Goal: Use online tool/utility: Utilize a website feature to perform a specific function

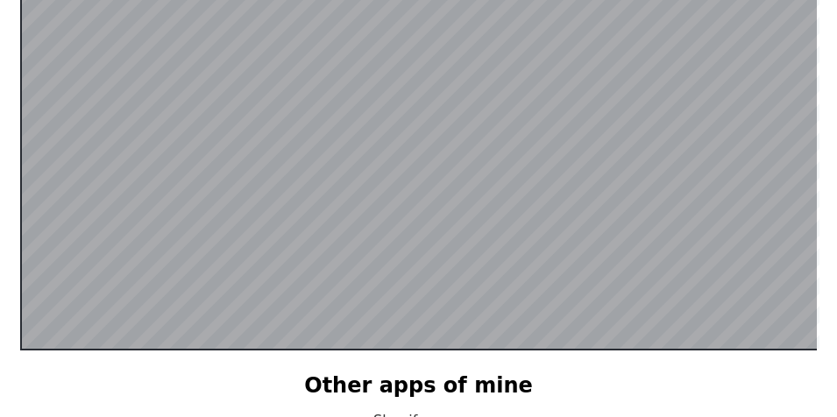
scroll to position [252, 0]
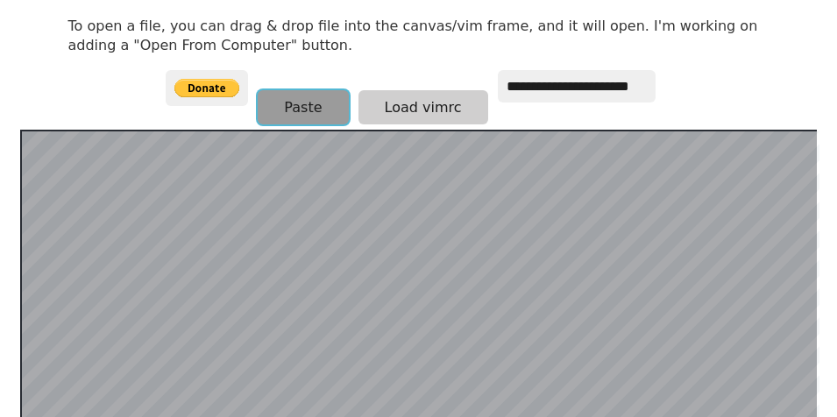
click at [295, 101] on button "Paste" at bounding box center [303, 107] width 90 height 34
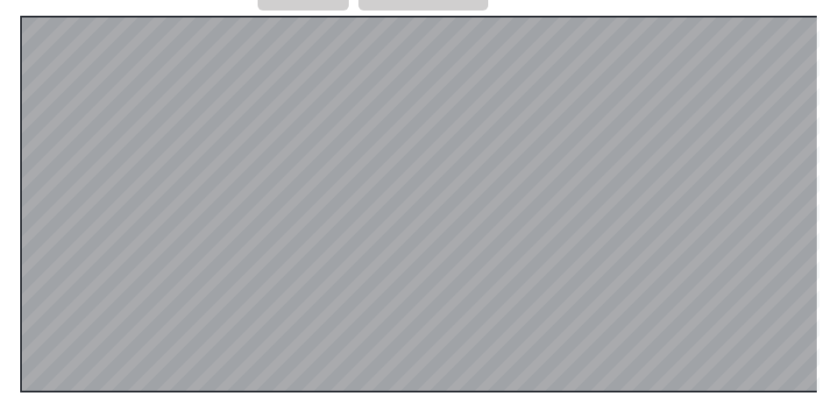
scroll to position [350, 0]
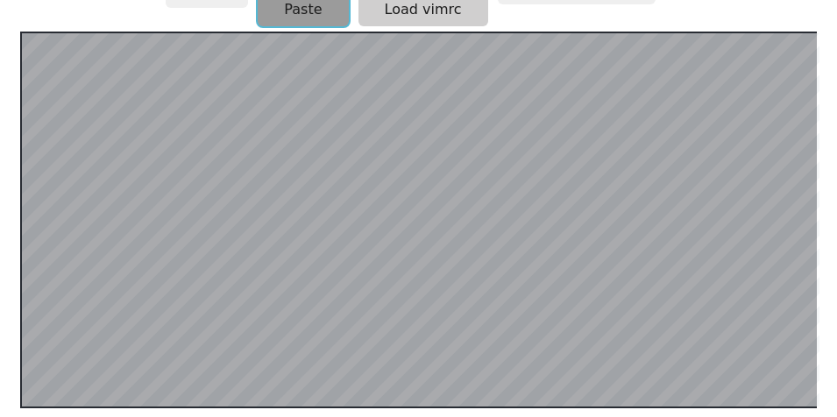
click at [299, 24] on button "Paste" at bounding box center [303, 9] width 90 height 34
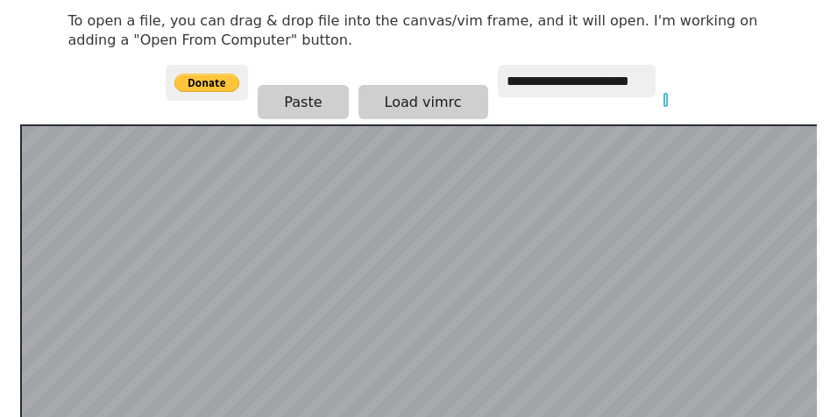
scroll to position [254, 0]
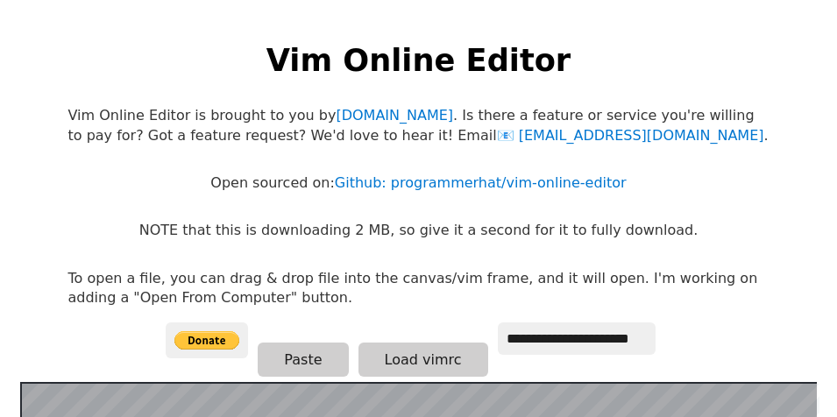
scroll to position [342, 0]
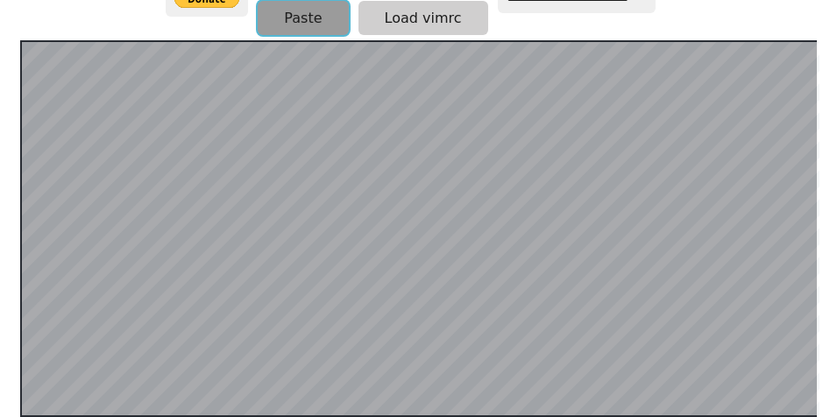
click at [326, 27] on button "Paste" at bounding box center [303, 18] width 90 height 34
click at [313, 25] on button "Paste" at bounding box center [303, 18] width 90 height 34
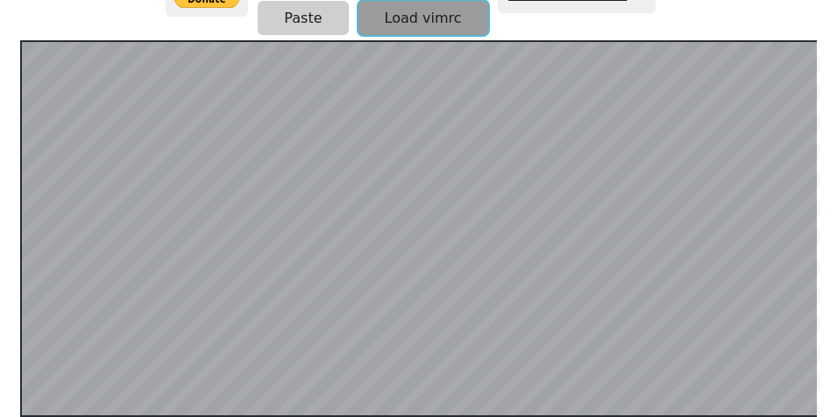
click at [392, 33] on button "Load vimrc" at bounding box center [423, 18] width 130 height 34
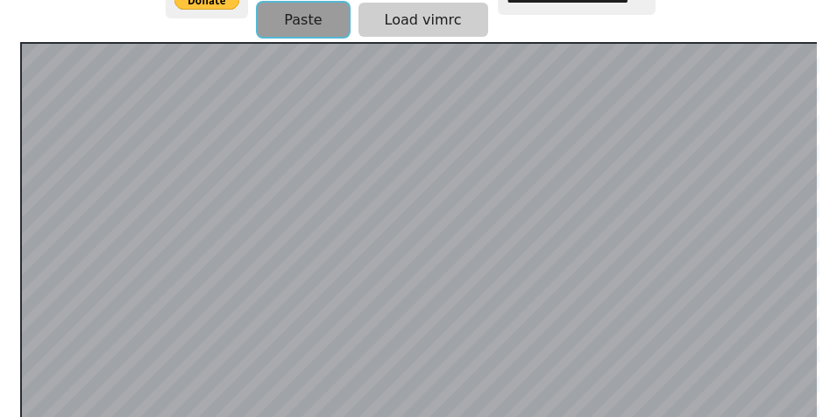
click at [296, 28] on button "Paste" at bounding box center [303, 20] width 90 height 34
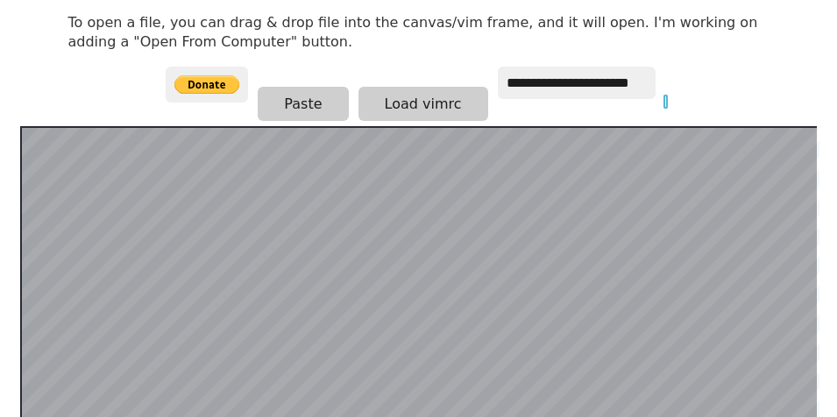
scroll to position [254, 0]
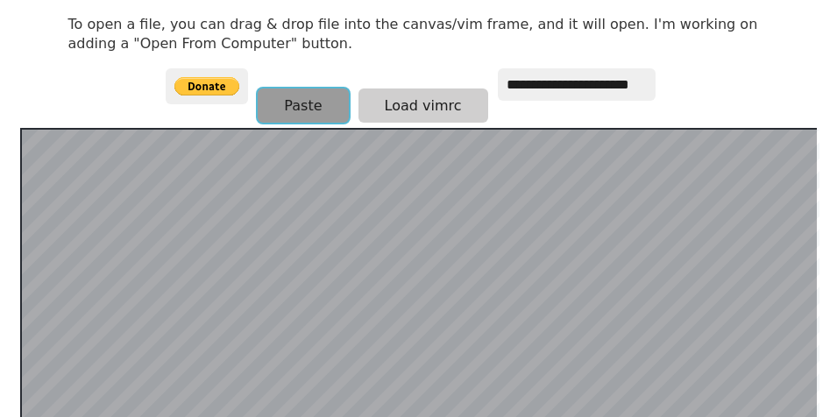
click at [335, 106] on button "Paste" at bounding box center [303, 105] width 90 height 34
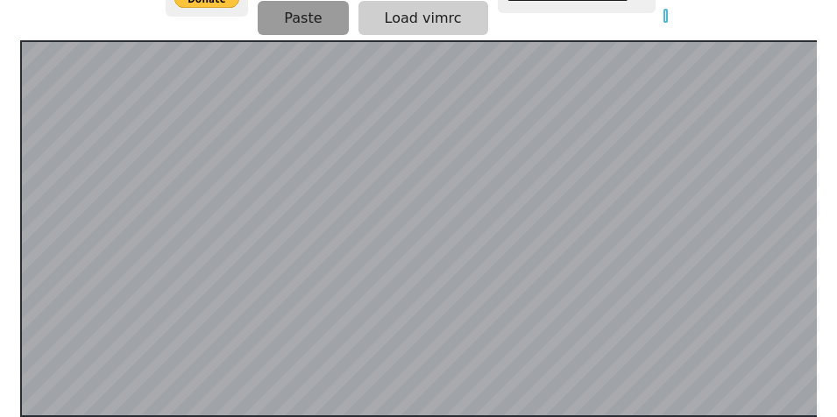
scroll to position [340, 0]
